Goal: Task Accomplishment & Management: Manage account settings

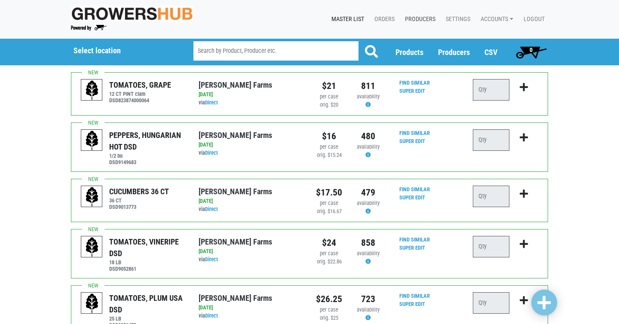
click at [426, 18] on link "Producers" at bounding box center [418, 19] width 41 height 16
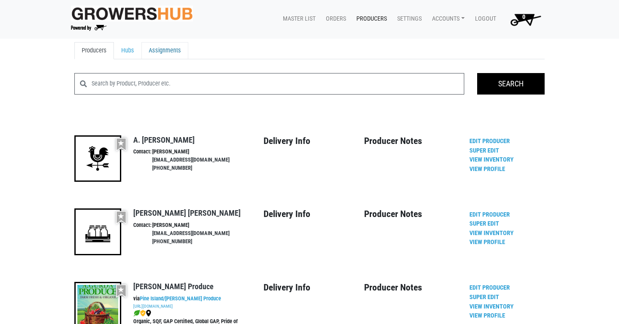
click at [165, 52] on link "Assignments" at bounding box center [165, 50] width 47 height 17
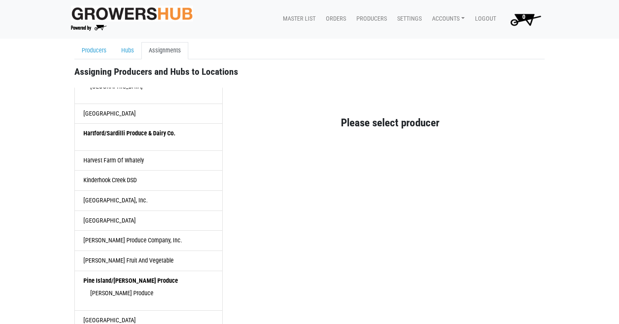
scroll to position [446, 0]
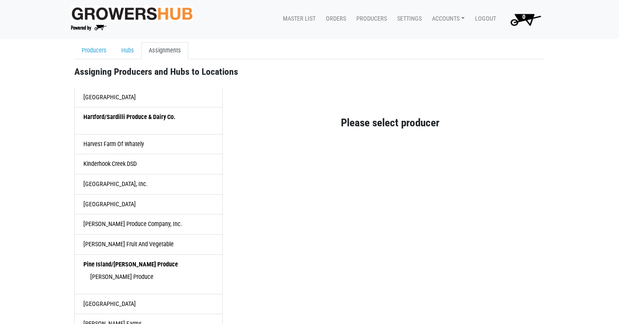
click at [129, 163] on link "Kinderhook Creek DSD" at bounding box center [148, 164] width 148 height 20
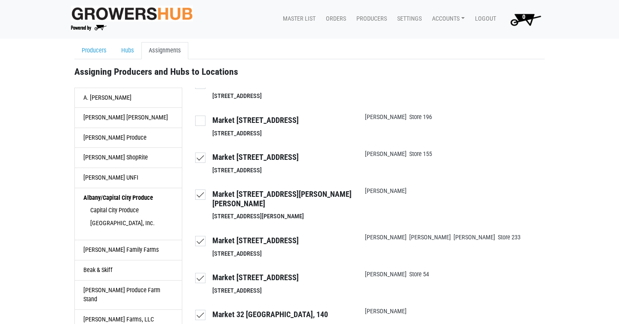
scroll to position [493, 0]
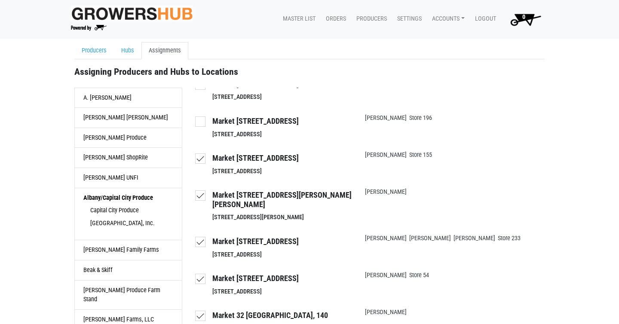
click at [270, 157] on h4 "Market [STREET_ADDRESS]" at bounding box center [285, 158] width 146 height 9
click at [201, 156] on input "Market [STREET_ADDRESS] [STREET_ADDRESS]" at bounding box center [198, 154] width 6 height 6
click at [270, 157] on h4 "Market [STREET_ADDRESS]" at bounding box center [285, 158] width 146 height 9
click at [201, 156] on input "Market [STREET_ADDRESS] [STREET_ADDRESS]" at bounding box center [198, 154] width 6 height 6
checkbox input "true"
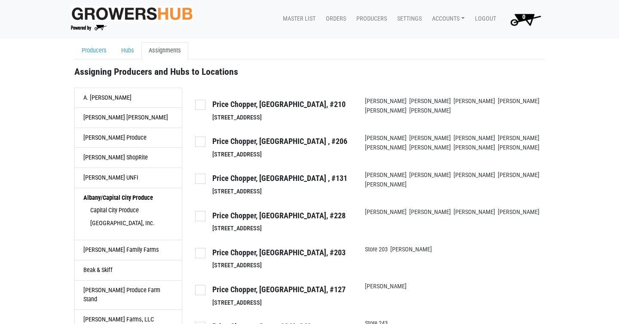
scroll to position [2078, 0]
